Goal: Transaction & Acquisition: Purchase product/service

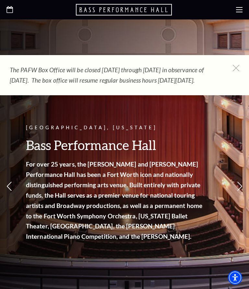
click at [242, 11] on icon at bounding box center [239, 9] width 6 height 6
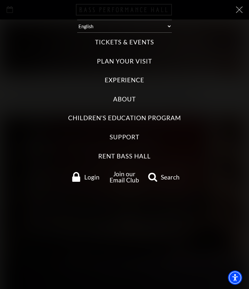
click at [238, 12] on icon at bounding box center [239, 9] width 6 height 6
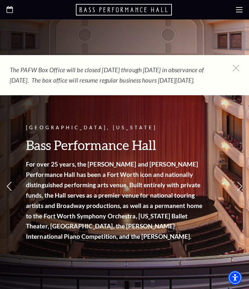
click at [241, 12] on use at bounding box center [239, 9] width 6 height 5
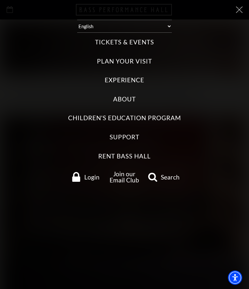
click at [118, 43] on label "Tickets & Events" at bounding box center [124, 42] width 59 height 9
click at [0, 0] on Events "Tickets & Events" at bounding box center [0, 0] width 0 height 0
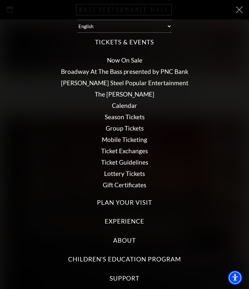
click at [126, 56] on link "Now On Sale" at bounding box center [124, 59] width 35 height 7
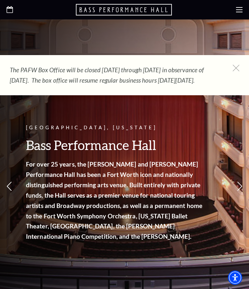
click at [235, 69] on icon at bounding box center [236, 68] width 6 height 6
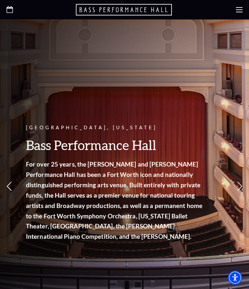
click at [240, 12] on use at bounding box center [239, 9] width 6 height 5
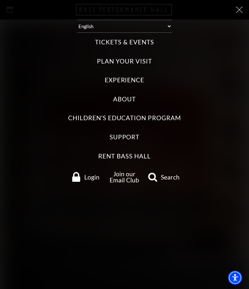
click at [130, 43] on label "Tickets & Events" at bounding box center [124, 42] width 59 height 9
click at [0, 0] on Events "Tickets & Events" at bounding box center [0, 0] width 0 height 0
